Goal: Find specific page/section: Find specific page/section

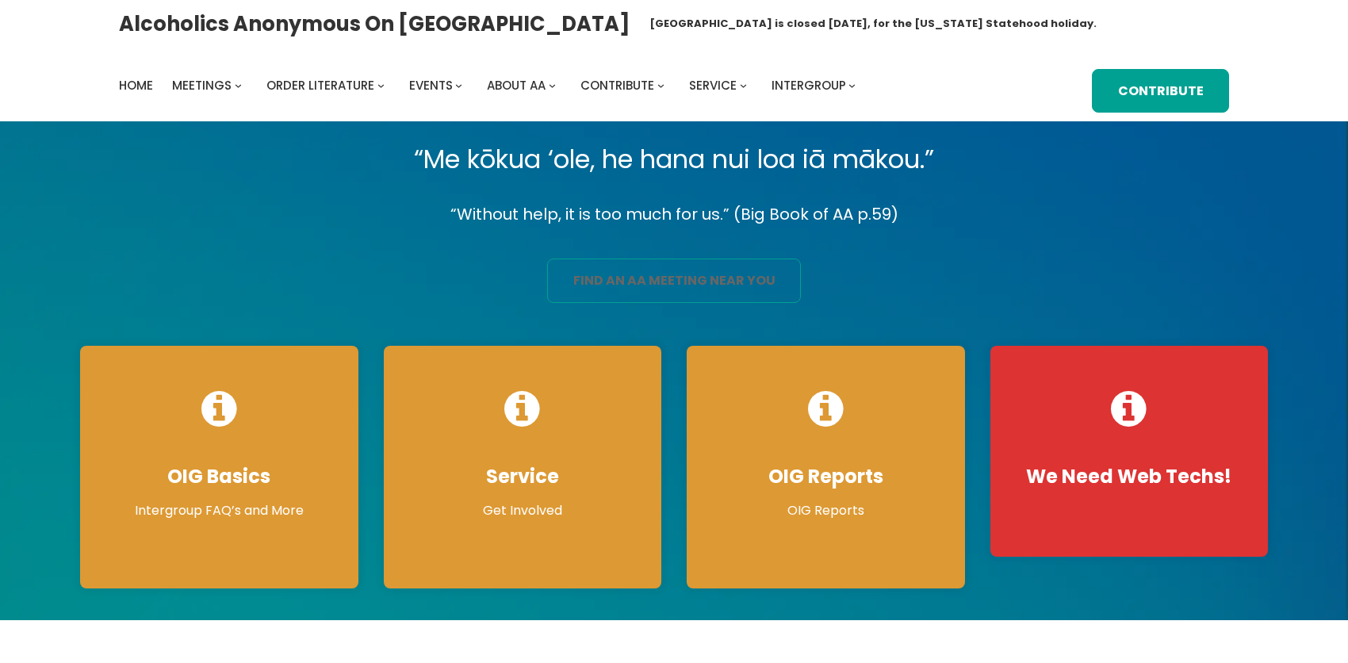
click at [688, 295] on link "find an aa meeting near you" at bounding box center [674, 280] width 254 height 44
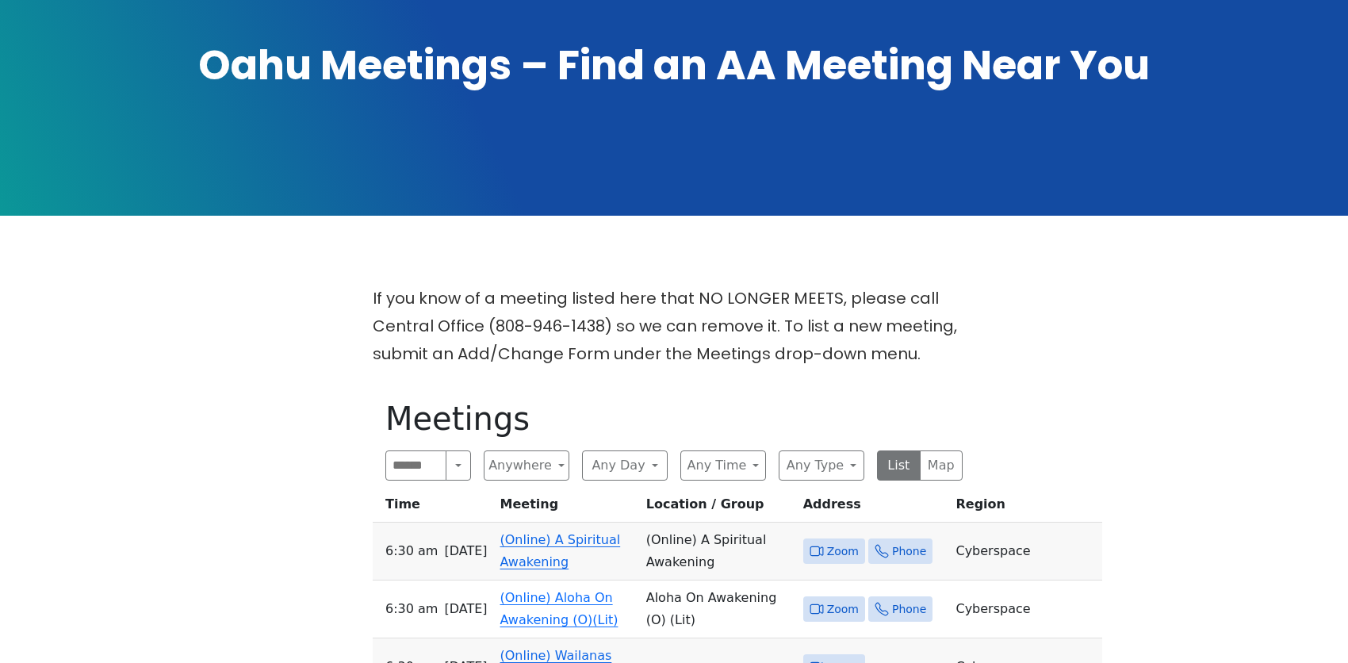
scroll to position [317, 0]
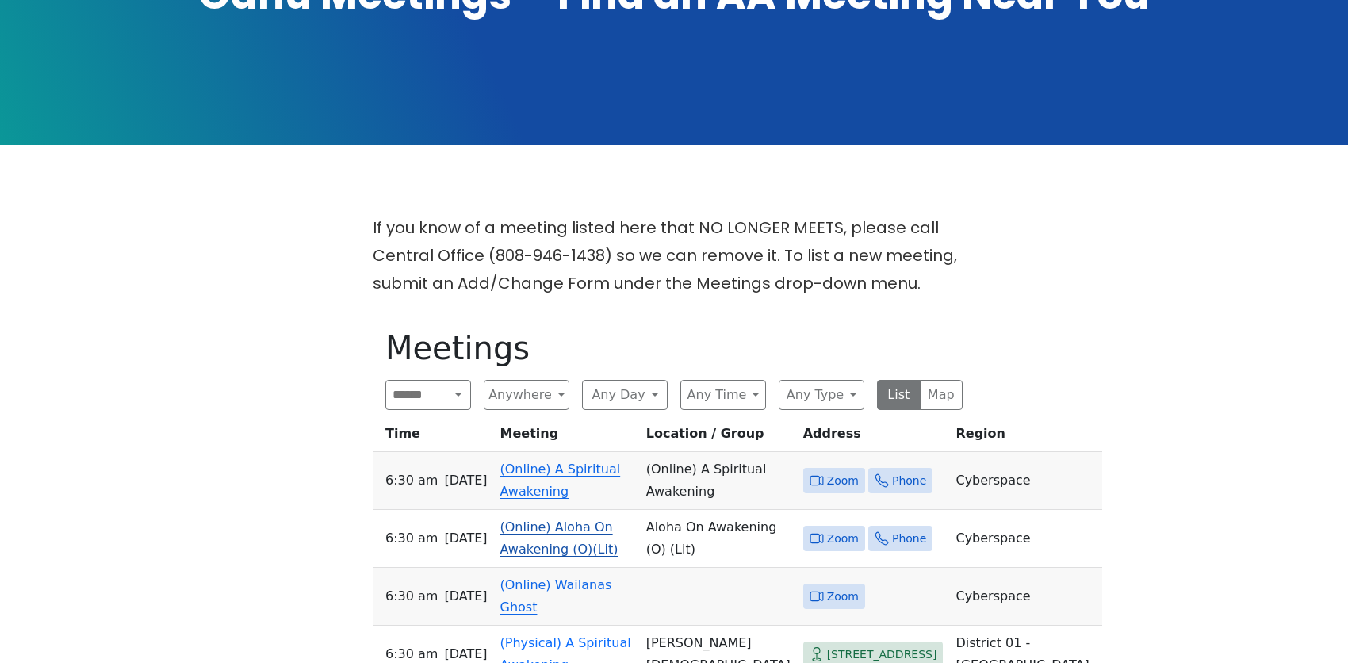
click at [522, 519] on link "(Online) Aloha On Awakening (O)(Lit)" at bounding box center [559, 537] width 118 height 37
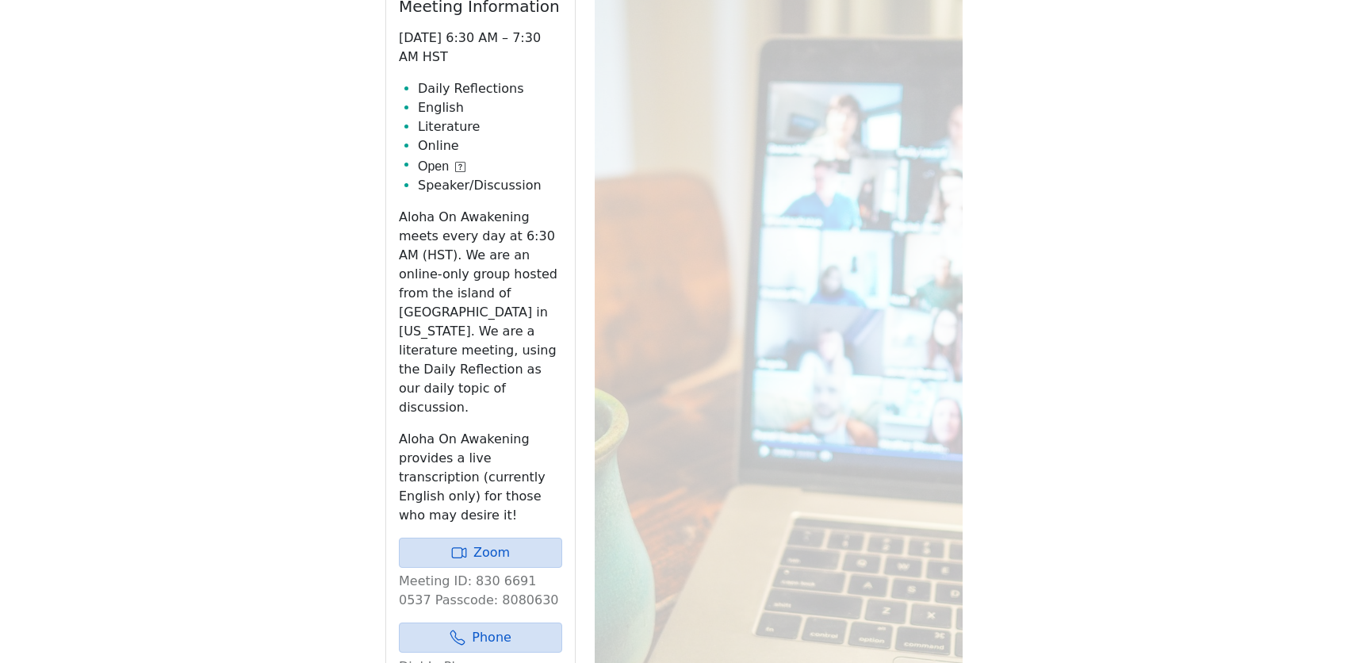
scroll to position [821, 0]
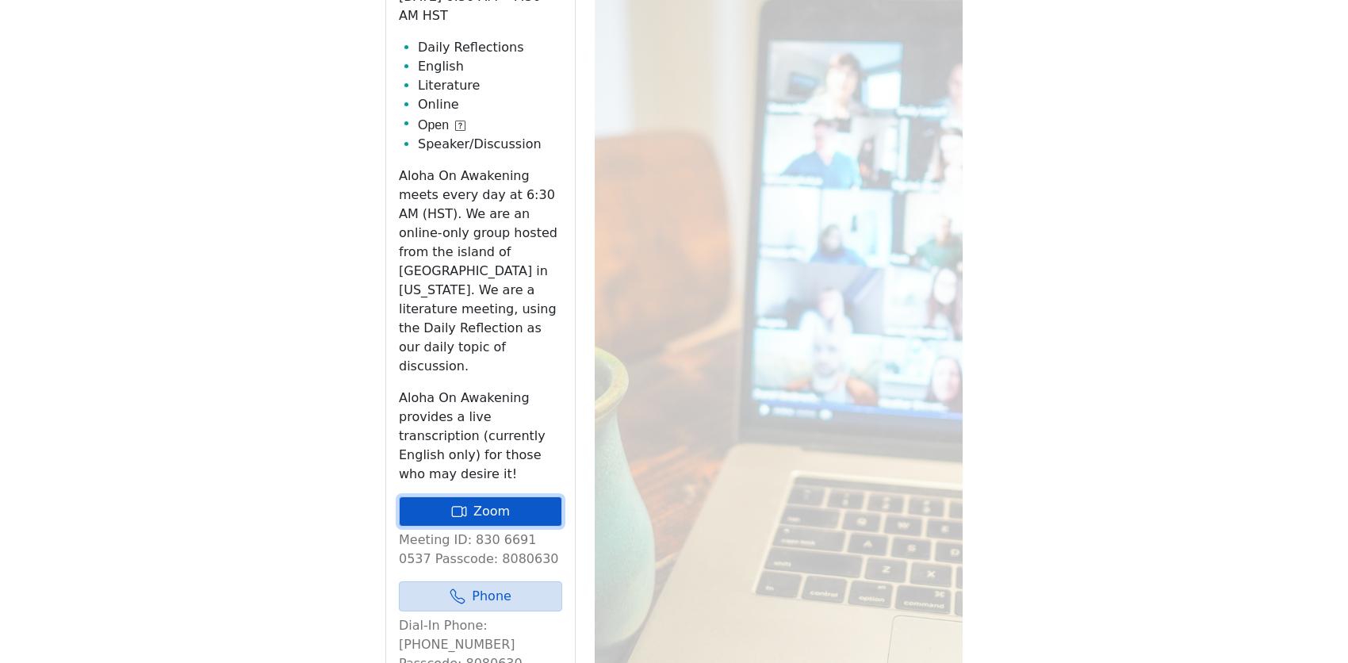
click at [538, 496] on link "Zoom" at bounding box center [480, 511] width 163 height 30
